Goal: Task Accomplishment & Management: Complete application form

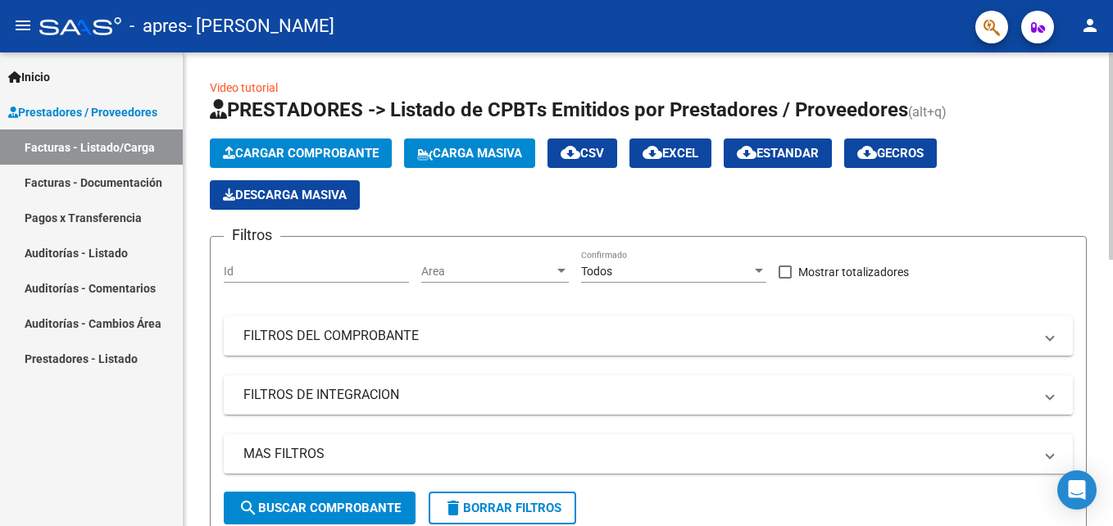
click at [316, 150] on span "Cargar Comprobante" at bounding box center [301, 153] width 156 height 15
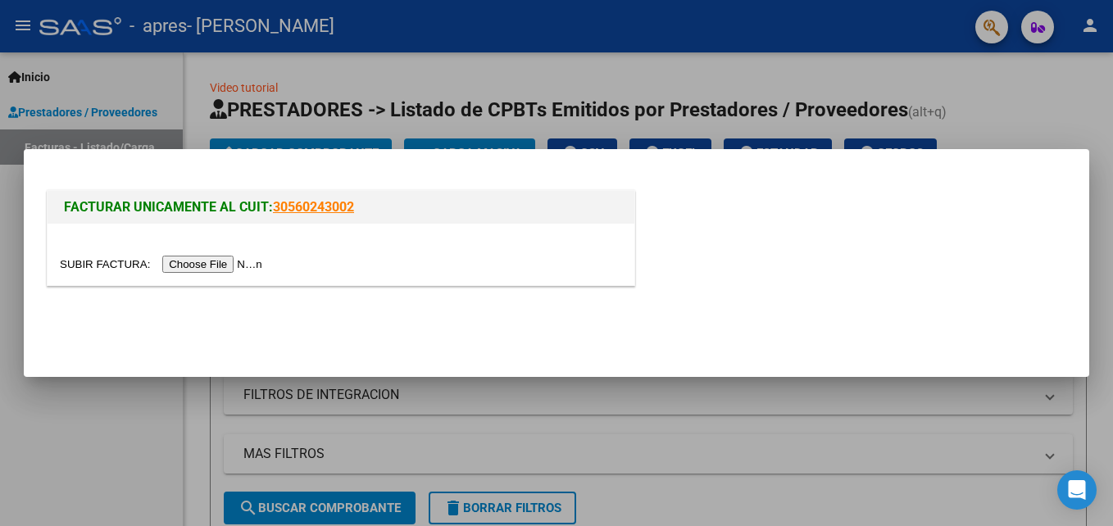
click at [225, 265] on input "file" at bounding box center [163, 264] width 207 height 17
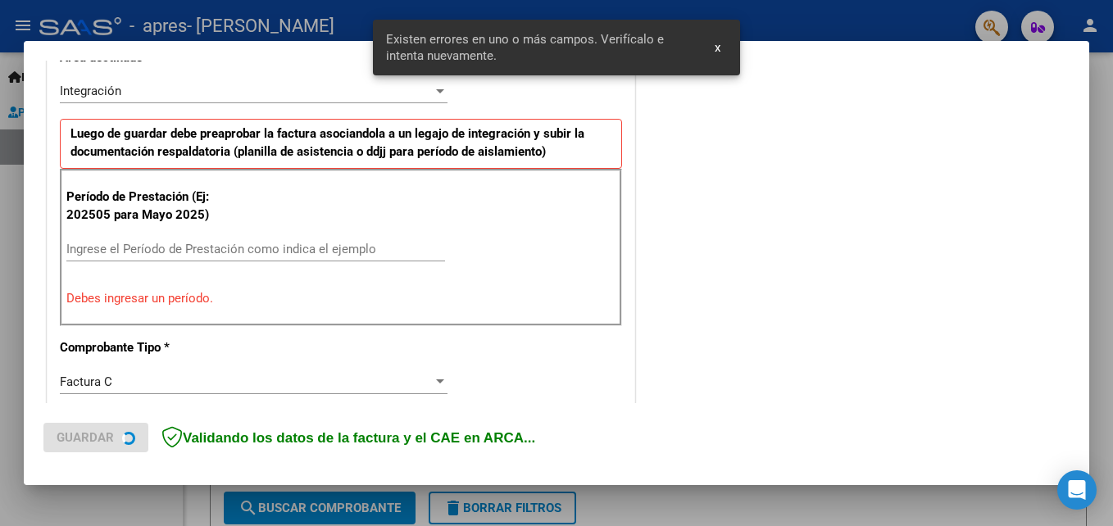
scroll to position [400, 0]
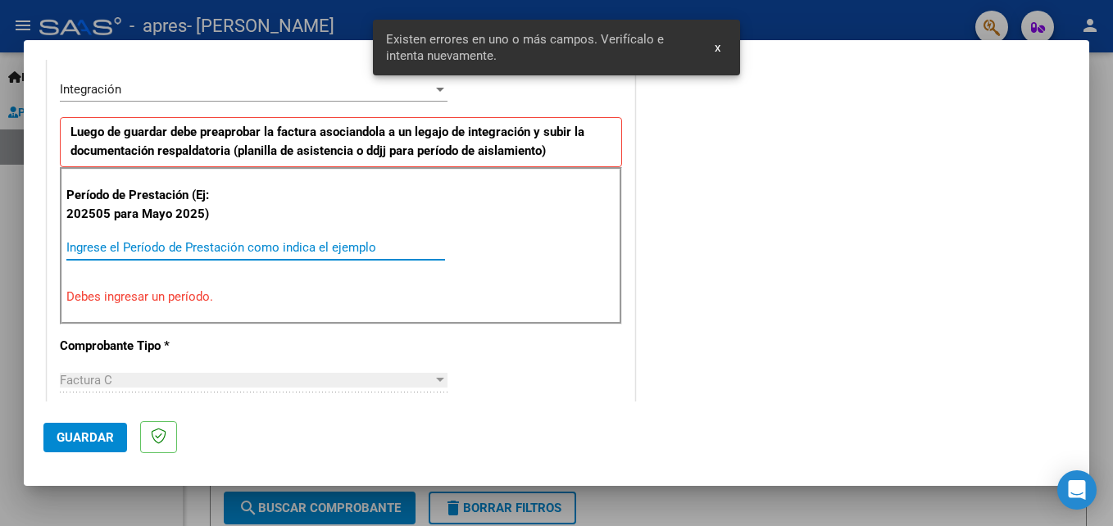
click at [332, 243] on input "Ingrese el Período de Prestación como indica el ejemplo" at bounding box center [255, 247] width 379 height 15
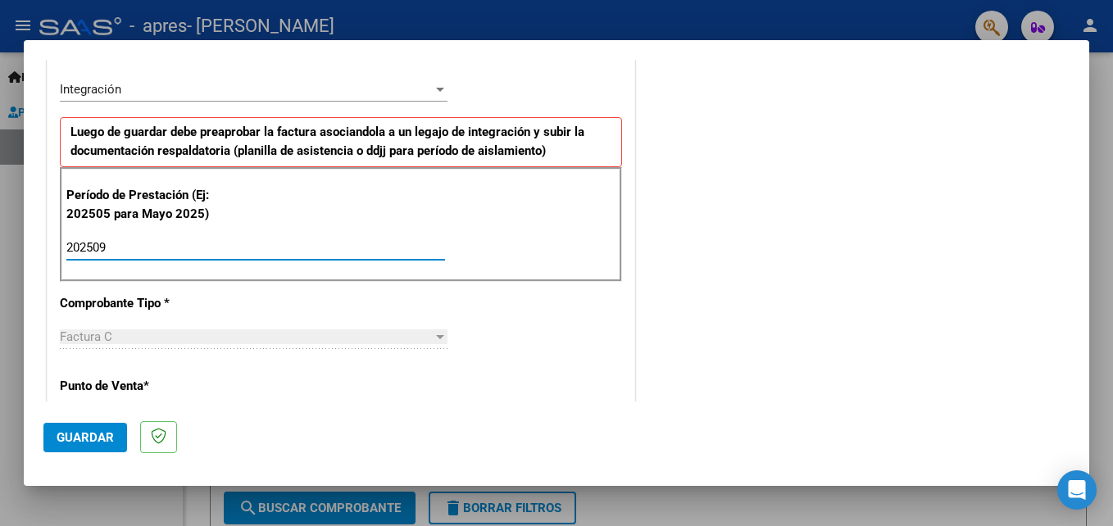
type input "202509"
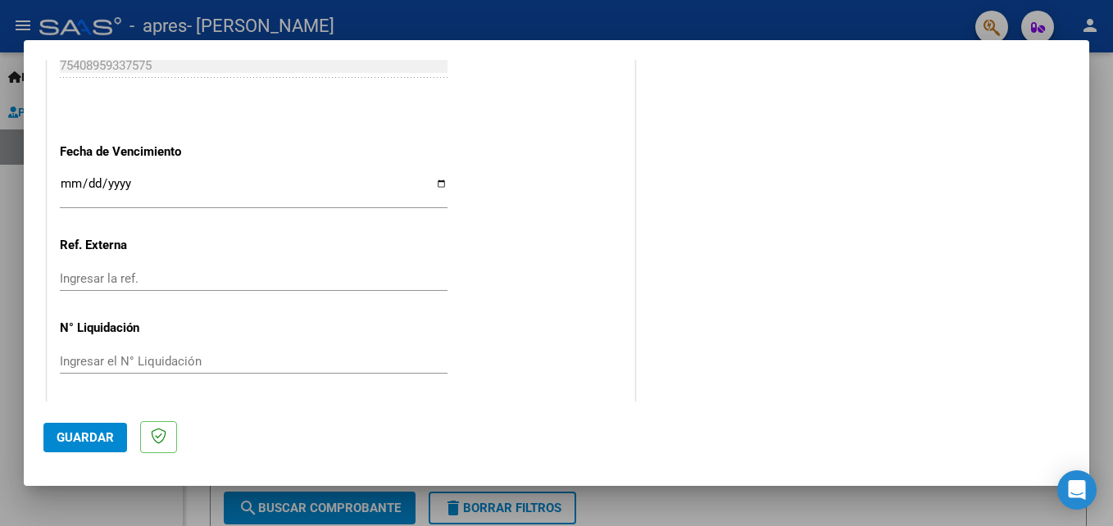
scroll to position [1101, 0]
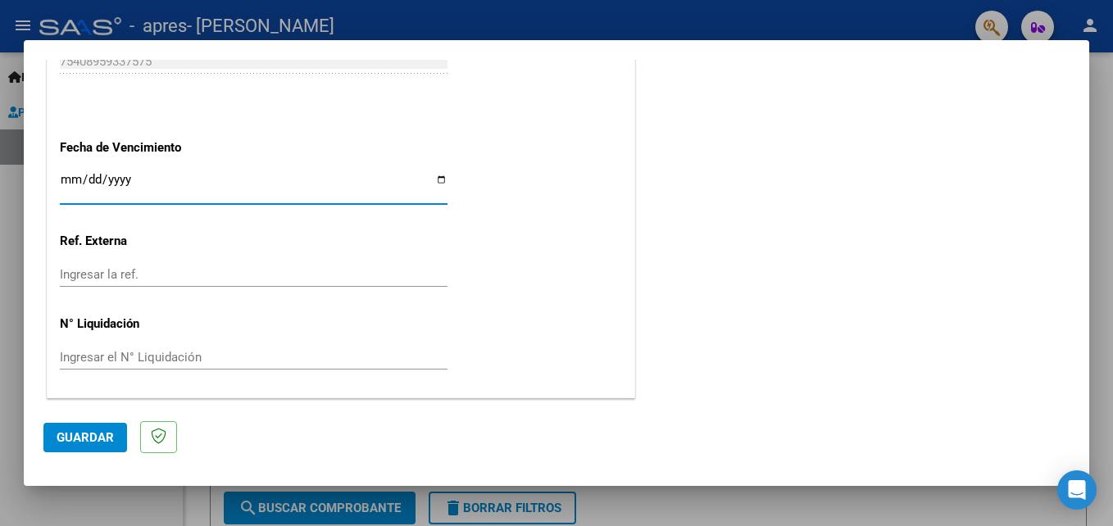
click at [436, 179] on input "Ingresar la fecha" at bounding box center [254, 186] width 388 height 26
type input "[DATE]"
click at [75, 428] on button "Guardar" at bounding box center [85, 438] width 84 height 30
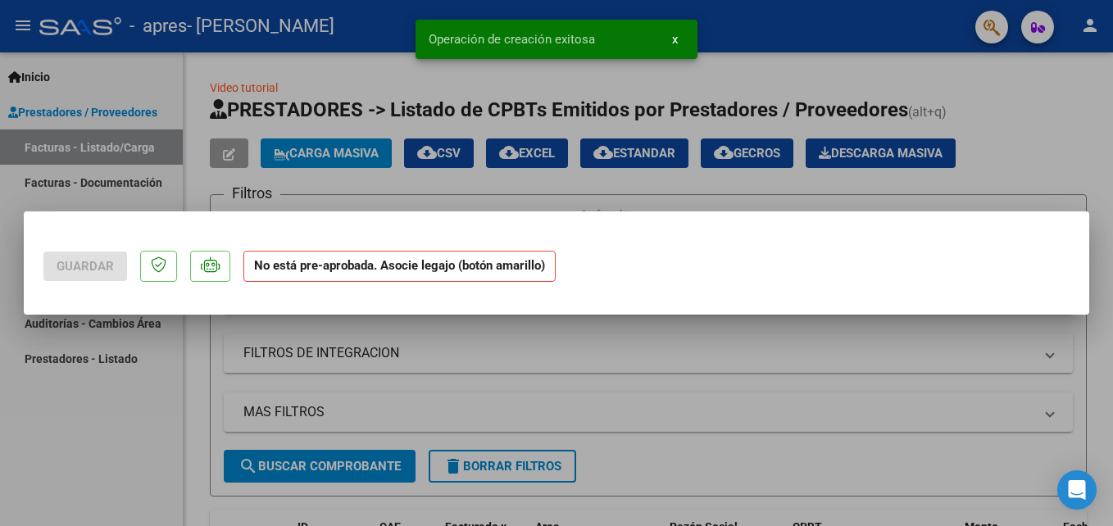
scroll to position [0, 0]
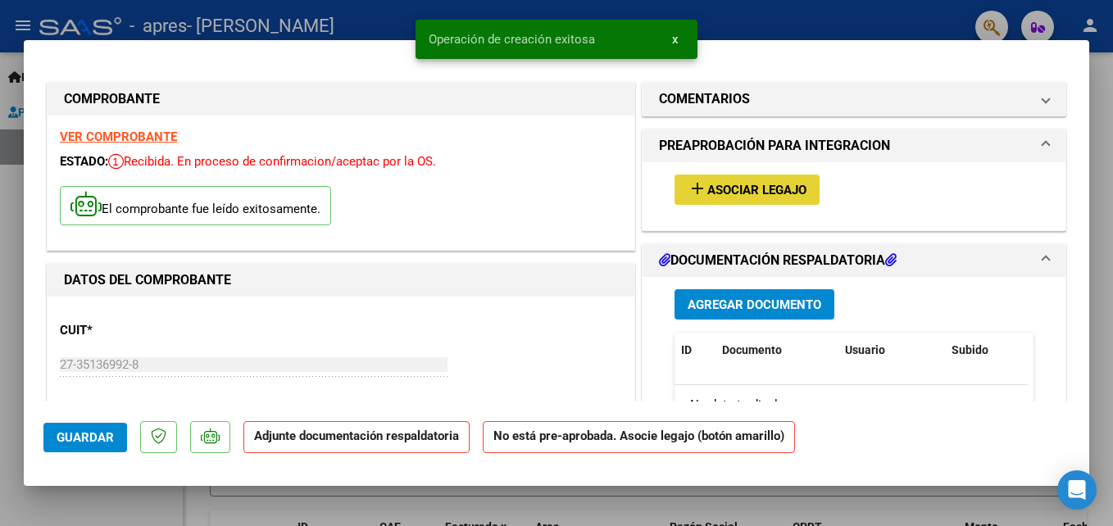
click at [751, 187] on span "Asociar Legajo" at bounding box center [756, 190] width 99 height 15
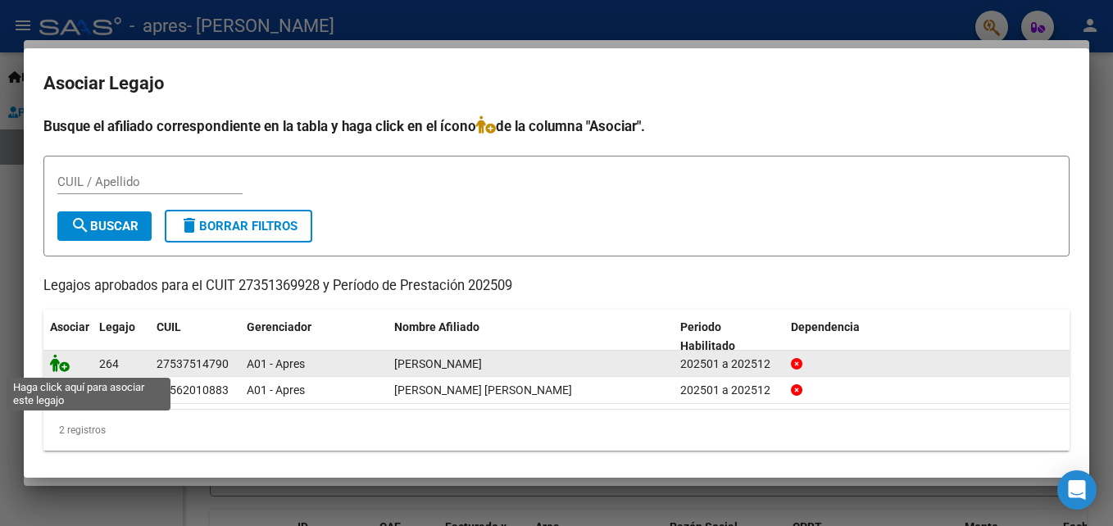
click at [63, 369] on icon at bounding box center [60, 363] width 20 height 18
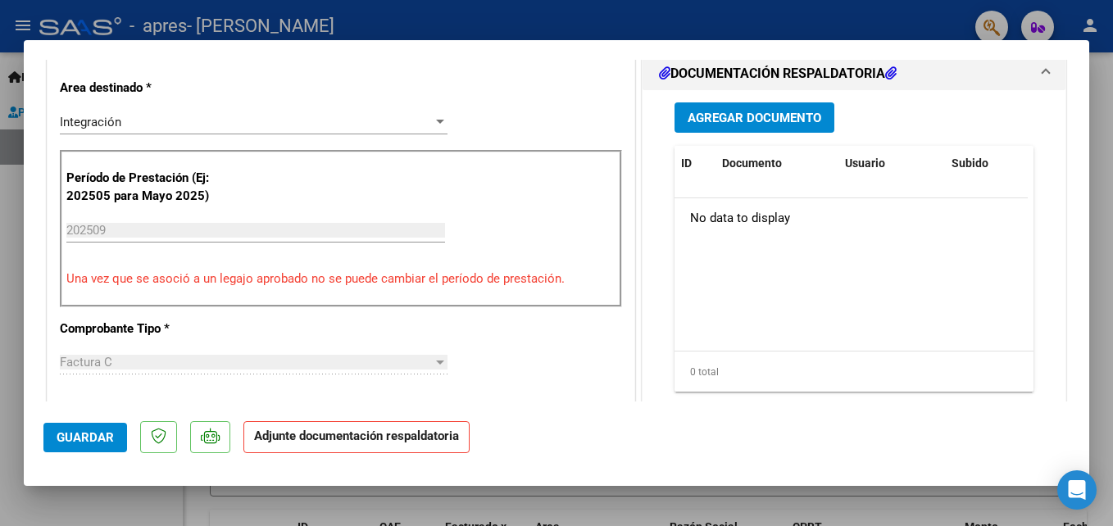
scroll to position [395, 0]
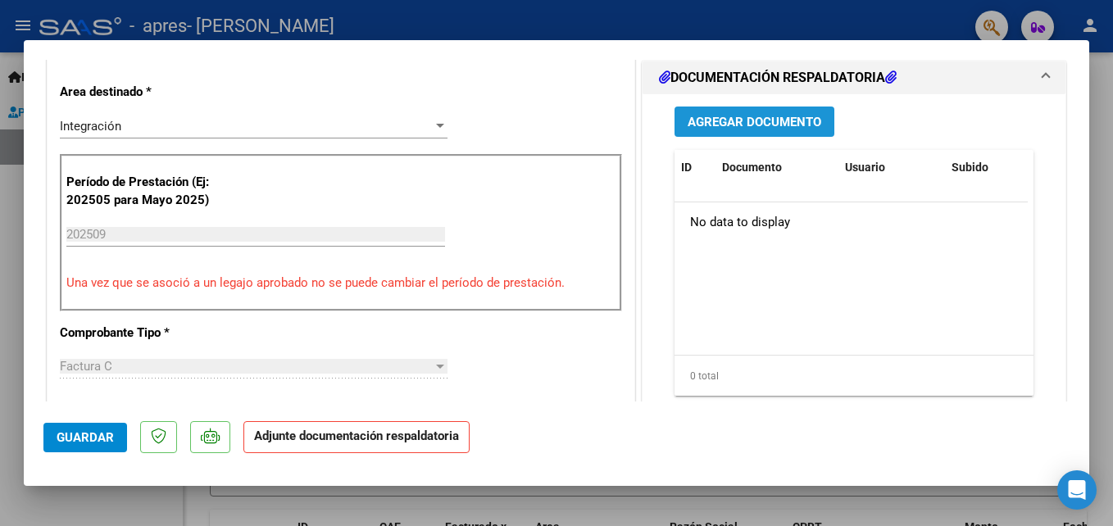
click at [729, 125] on span "Agregar Documento" at bounding box center [755, 122] width 134 height 15
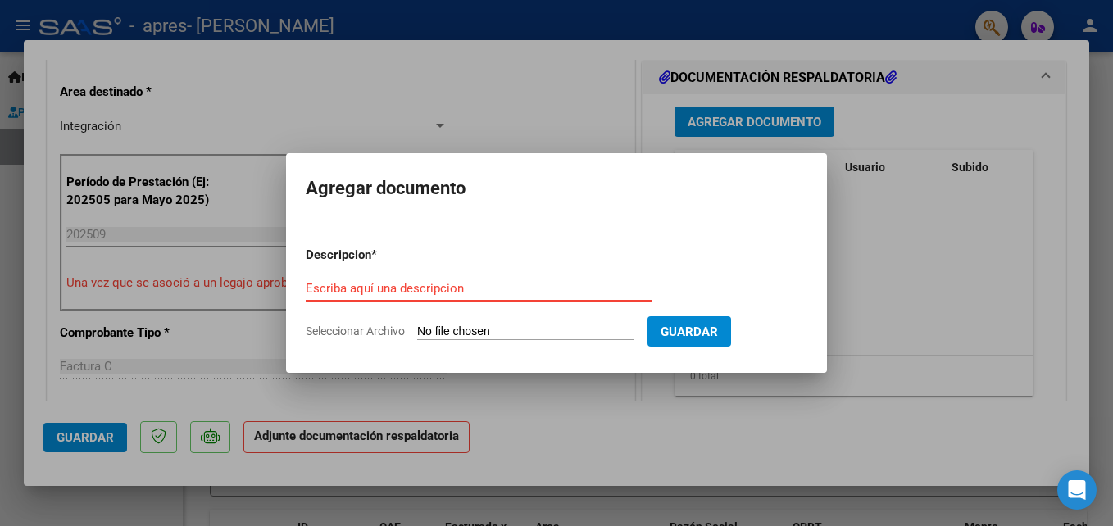
click at [493, 290] on input "Escriba aquí una descripcion" at bounding box center [479, 288] width 346 height 15
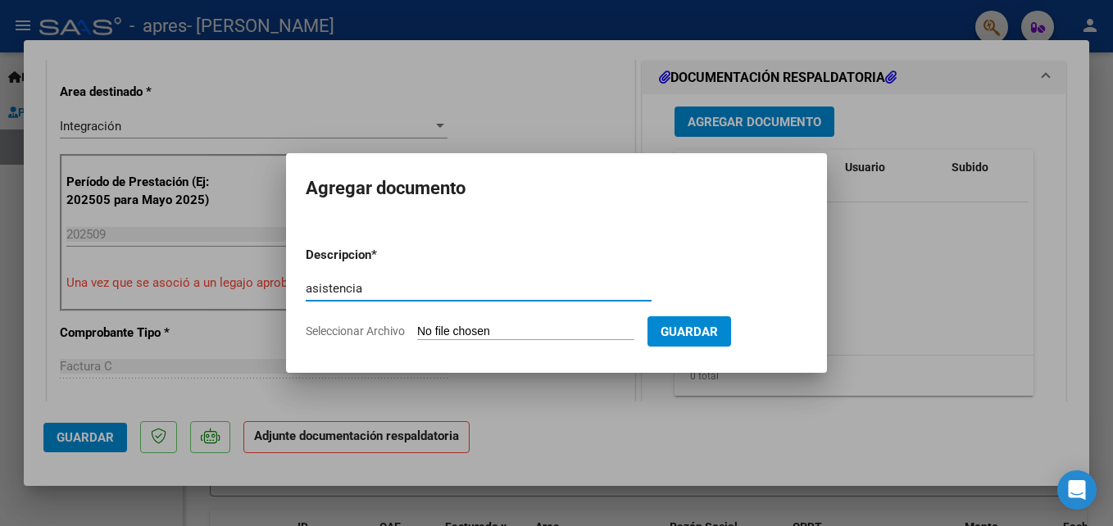
type input "asistencia"
click at [489, 328] on input "Seleccionar Archivo" at bounding box center [525, 333] width 217 height 16
type input "C:\fakepath\[PERSON_NAME] [DATE].jpg"
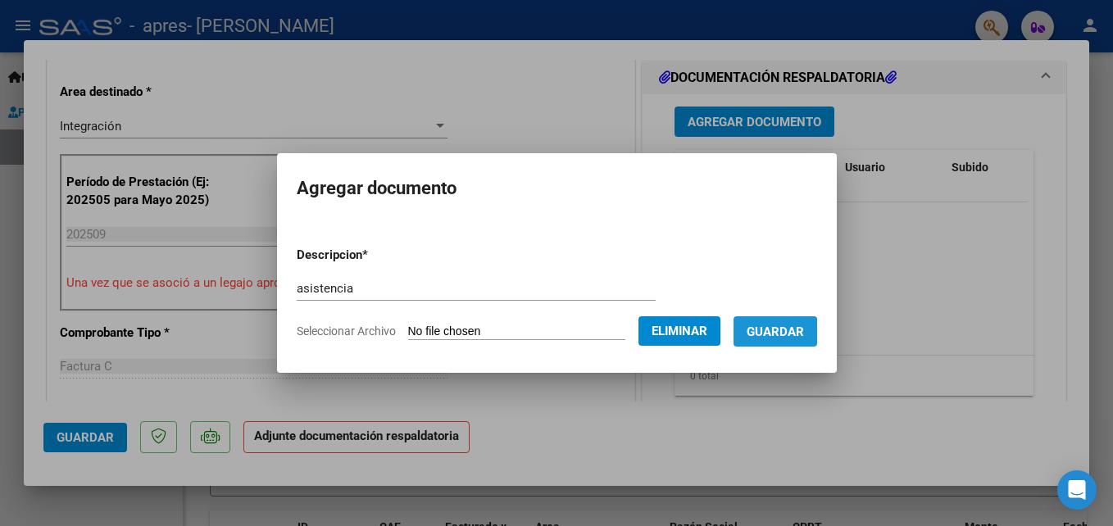
click at [768, 334] on span "Guardar" at bounding box center [775, 332] width 57 height 15
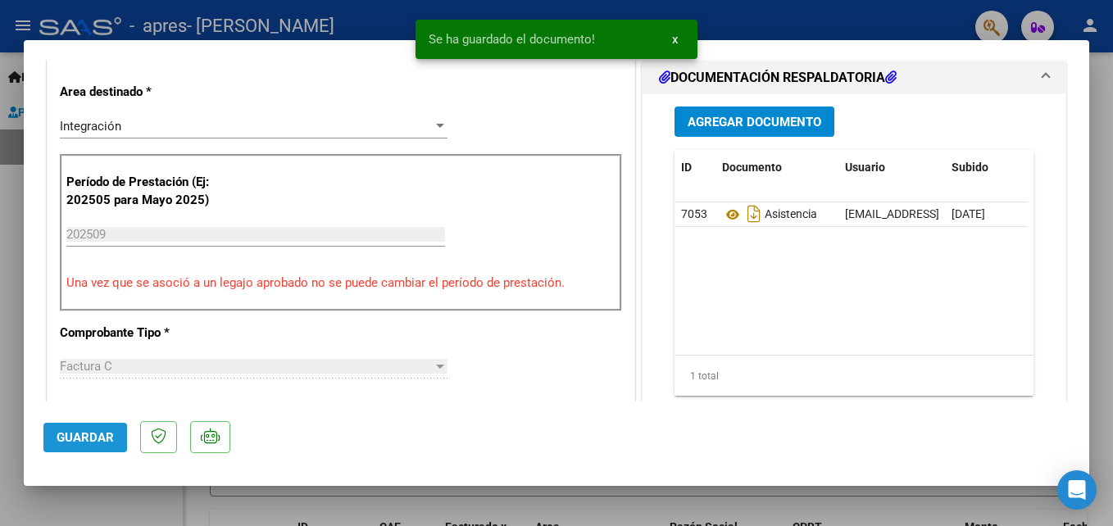
click at [97, 444] on span "Guardar" at bounding box center [85, 437] width 57 height 15
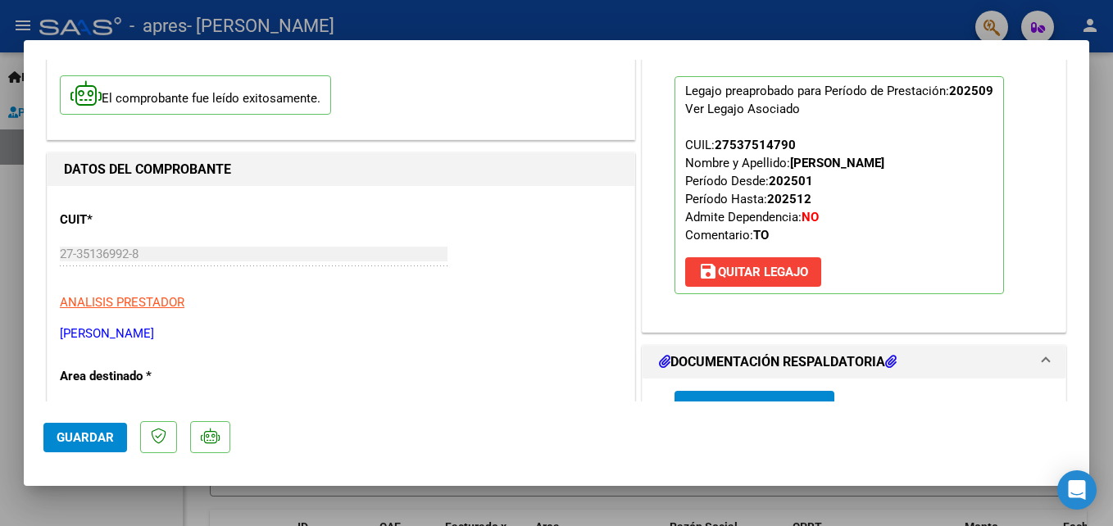
scroll to position [0, 0]
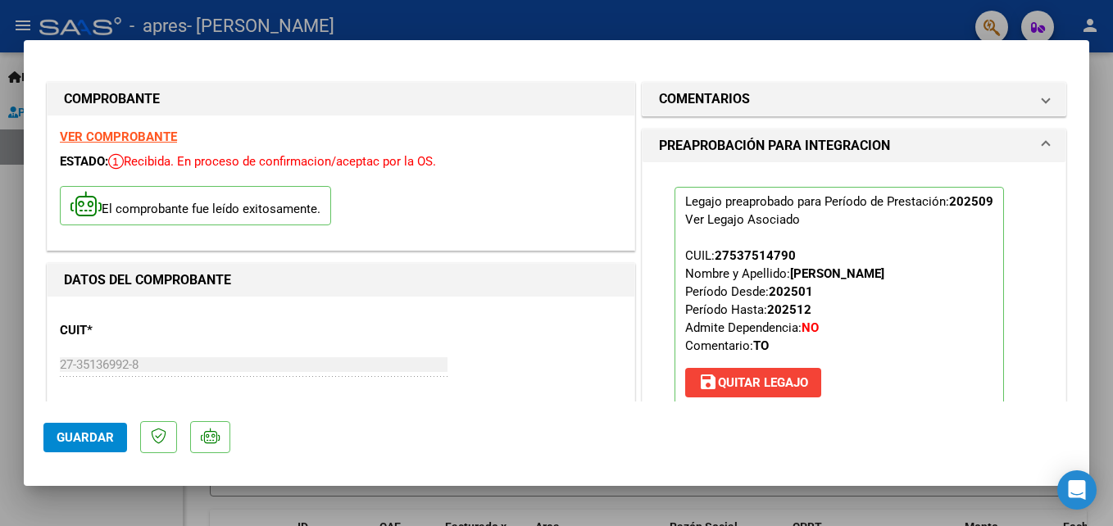
click at [1093, 279] on div at bounding box center [556, 263] width 1113 height 526
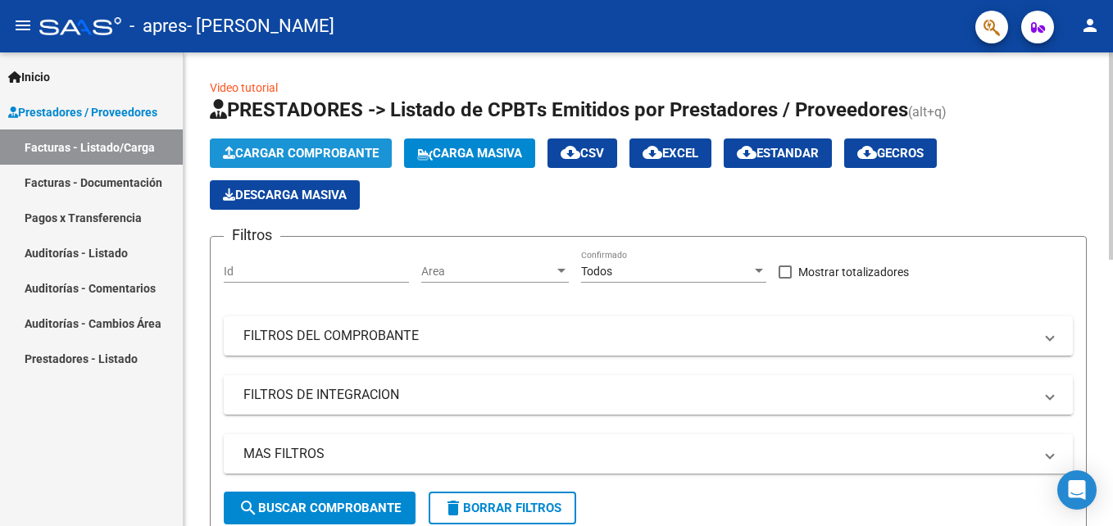
click at [341, 157] on span "Cargar Comprobante" at bounding box center [301, 153] width 156 height 15
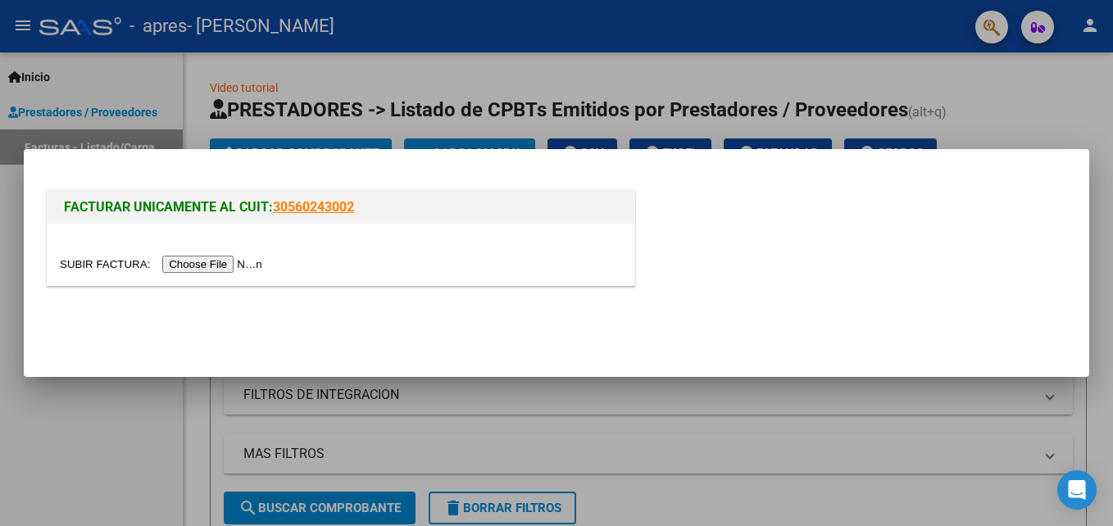
click at [219, 268] on input "file" at bounding box center [163, 264] width 207 height 17
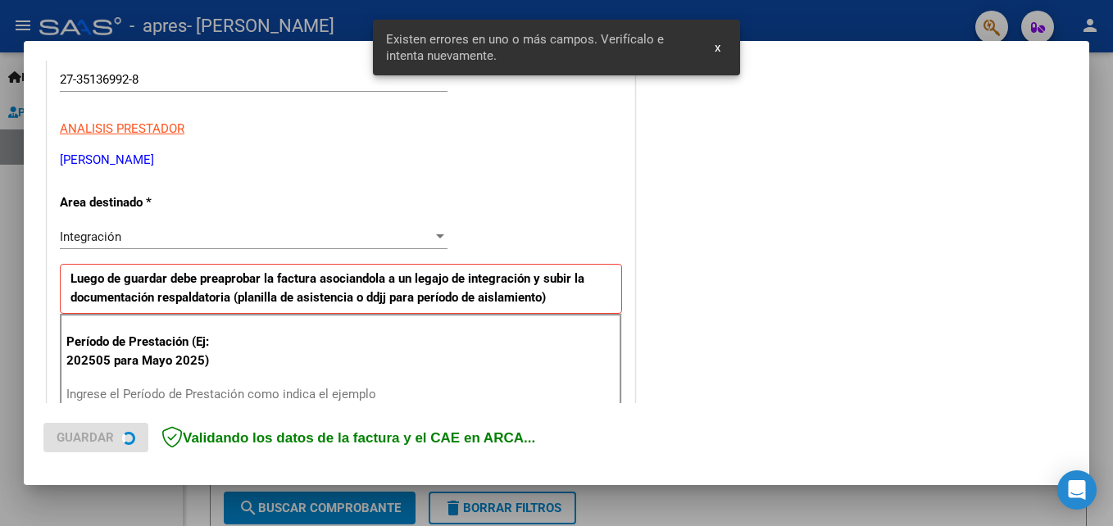
scroll to position [369, 0]
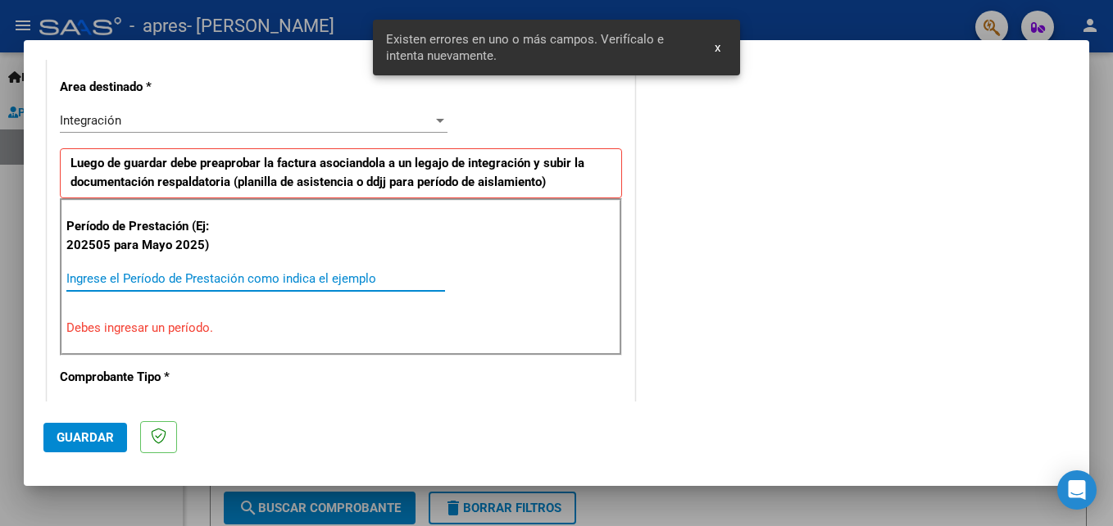
click at [234, 273] on input "Ingrese el Período de Prestación como indica el ejemplo" at bounding box center [255, 278] width 379 height 15
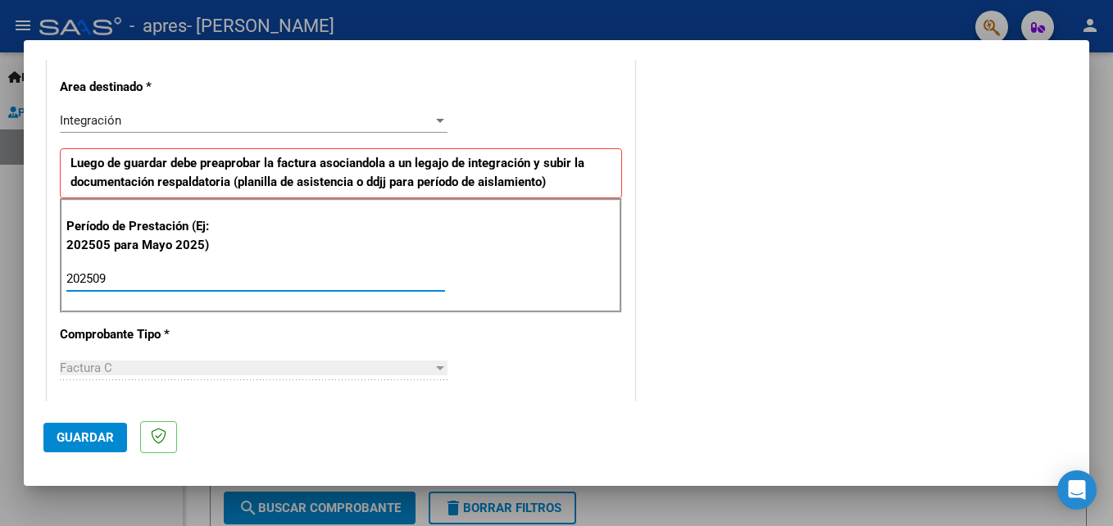
type input "202509"
click at [102, 443] on span "Guardar" at bounding box center [85, 437] width 57 height 15
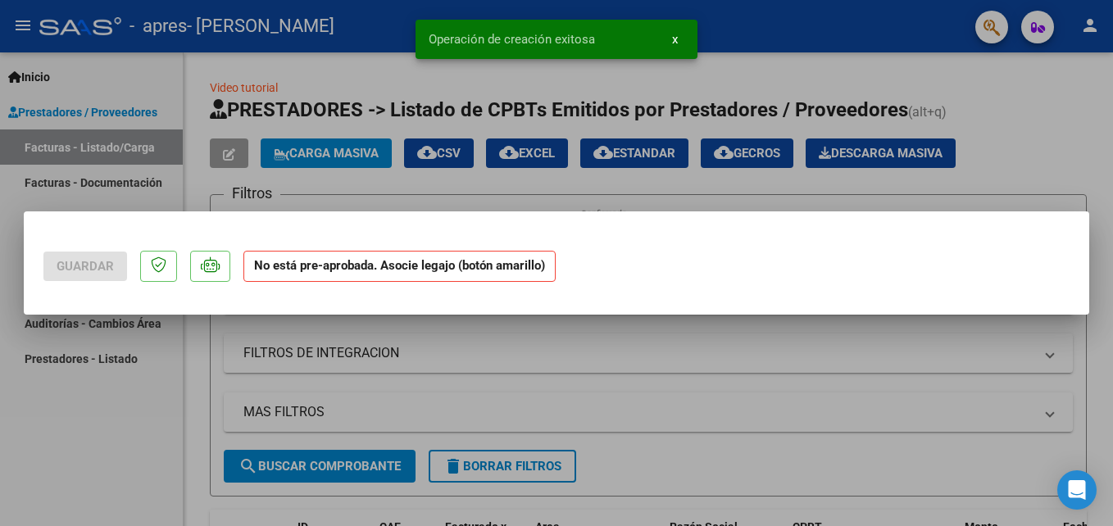
scroll to position [0, 0]
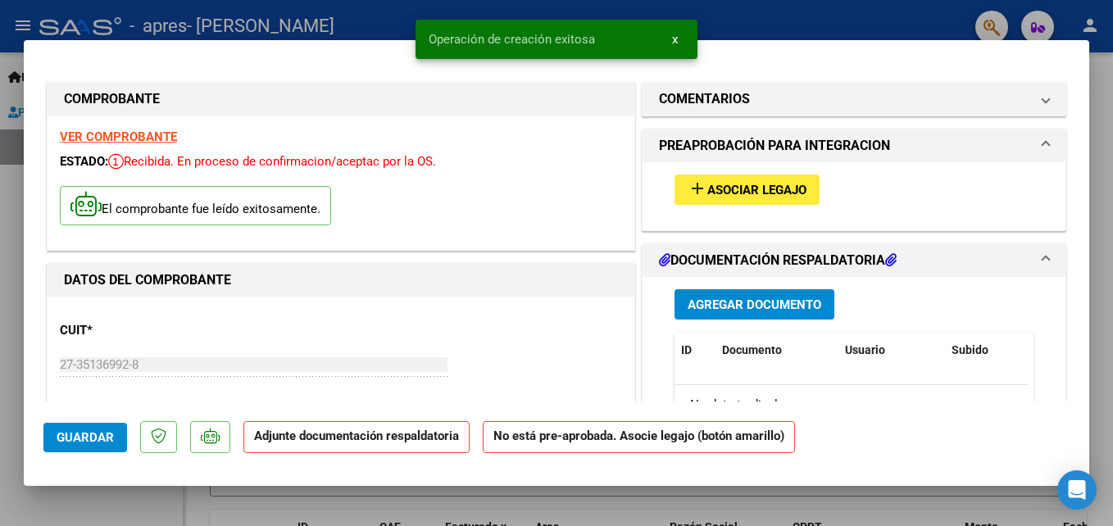
click at [772, 198] on button "add Asociar Legajo" at bounding box center [747, 190] width 145 height 30
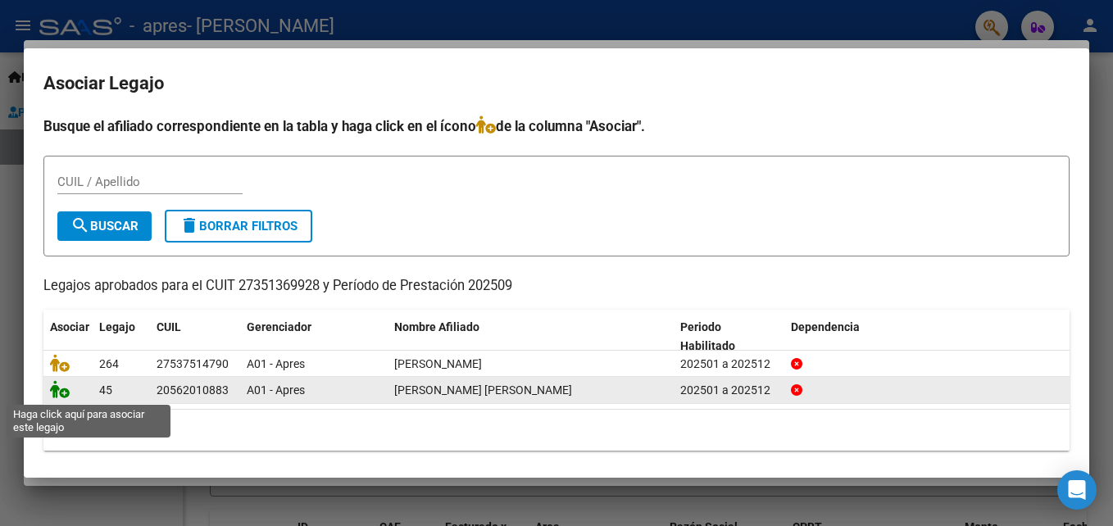
click at [65, 398] on icon at bounding box center [60, 389] width 20 height 18
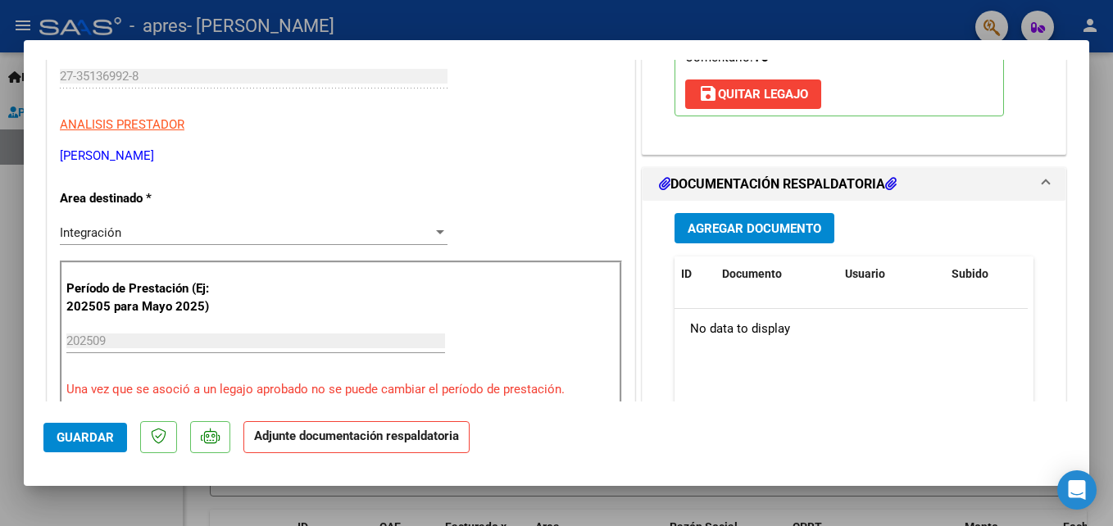
scroll to position [296, 0]
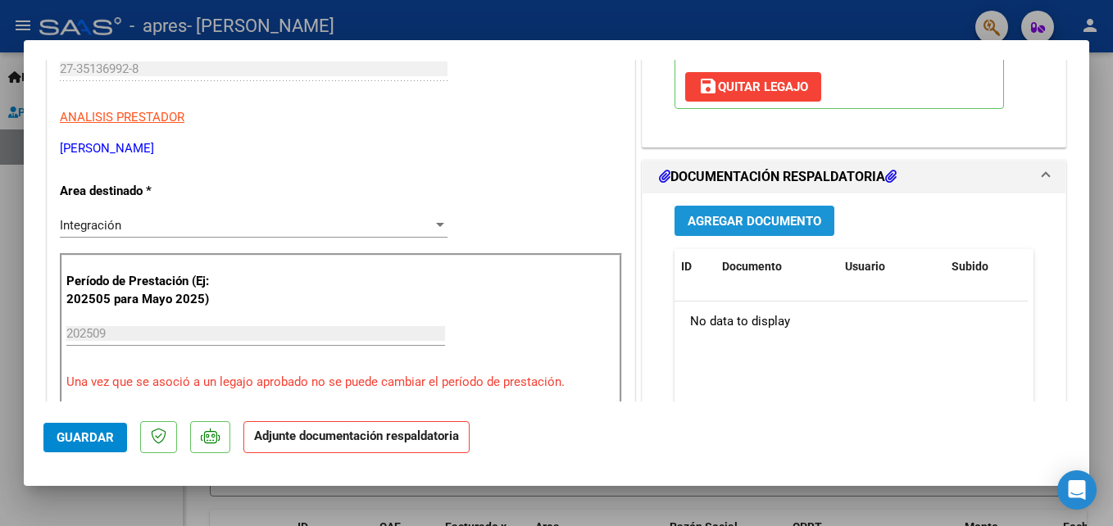
click at [786, 229] on span "Agregar Documento" at bounding box center [755, 221] width 134 height 15
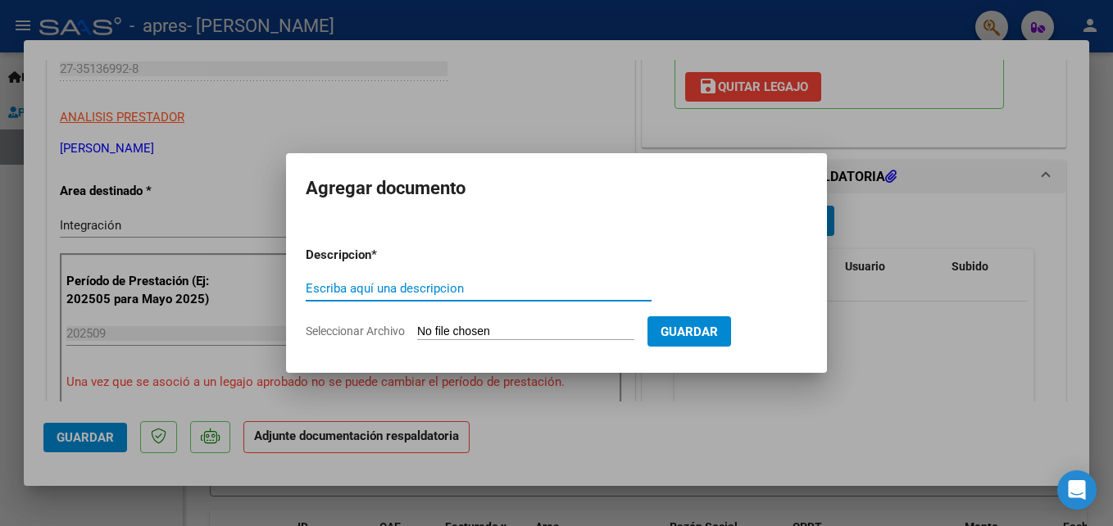
click at [473, 284] on input "Escriba aquí una descripcion" at bounding box center [479, 288] width 346 height 15
type input "asistenncia"
click at [502, 338] on input "Seleccionar Archivo" at bounding box center [525, 333] width 217 height 16
type input "C:\fakepath\[PERSON_NAME] sep.jpg"
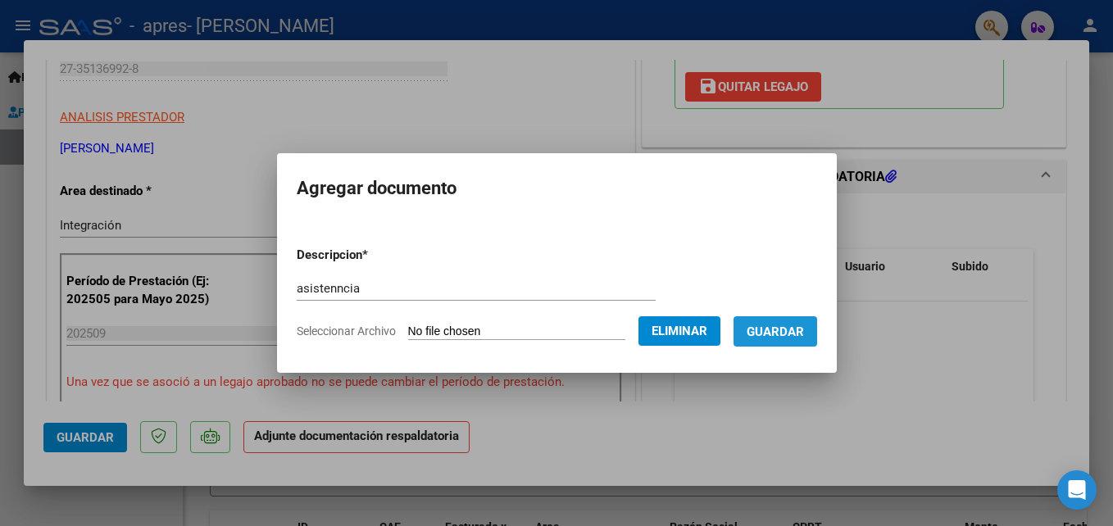
click at [790, 328] on span "Guardar" at bounding box center [775, 332] width 57 height 15
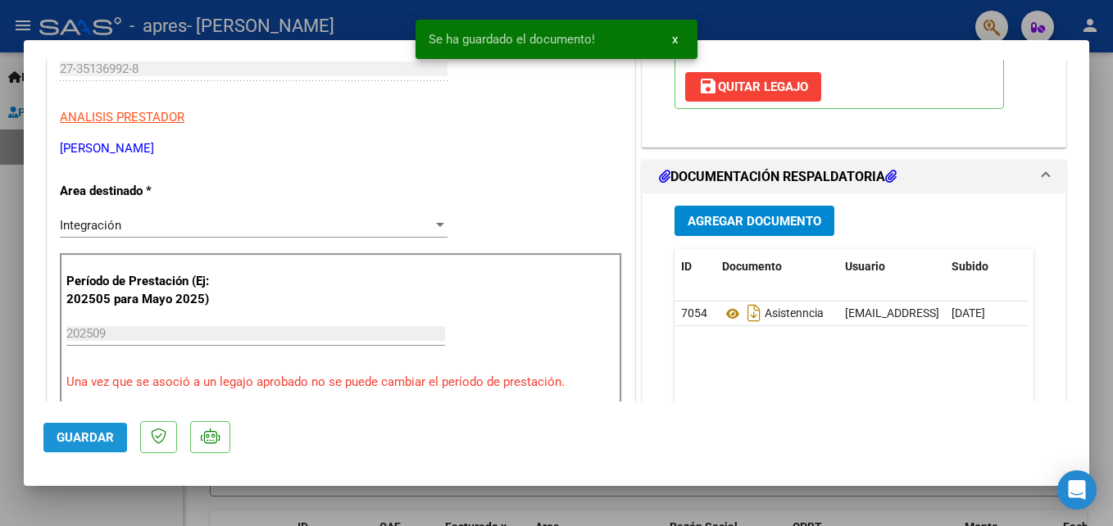
click at [83, 437] on span "Guardar" at bounding box center [85, 437] width 57 height 15
